Goal: Navigation & Orientation: Find specific page/section

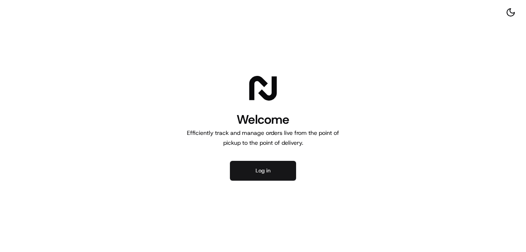
click at [266, 173] on button "Log in" at bounding box center [263, 171] width 66 height 20
